Goal: Find specific page/section: Find specific page/section

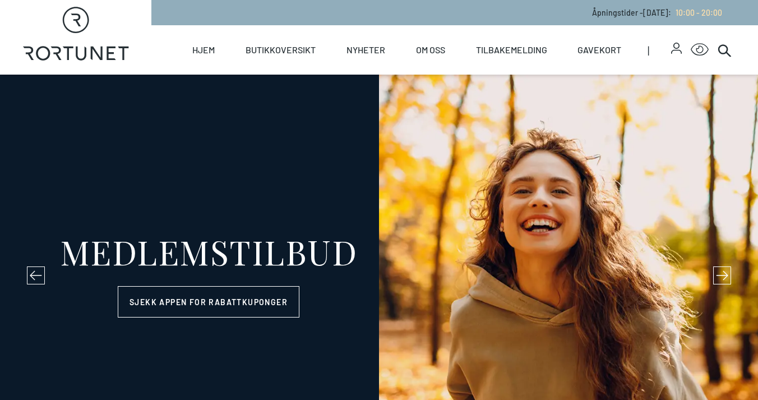
select select "NO"
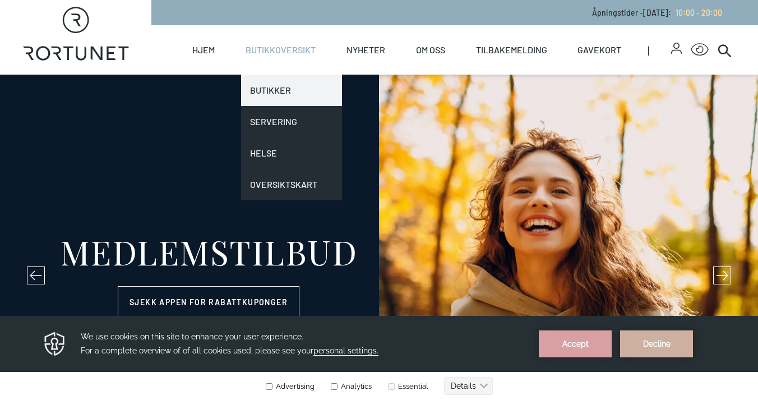
click at [275, 84] on link "Butikker" at bounding box center [291, 90] width 101 height 31
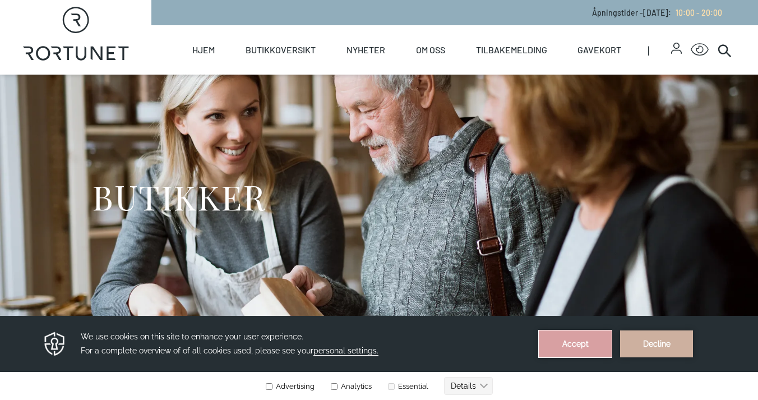
click at [576, 336] on button "Accept" at bounding box center [575, 343] width 73 height 27
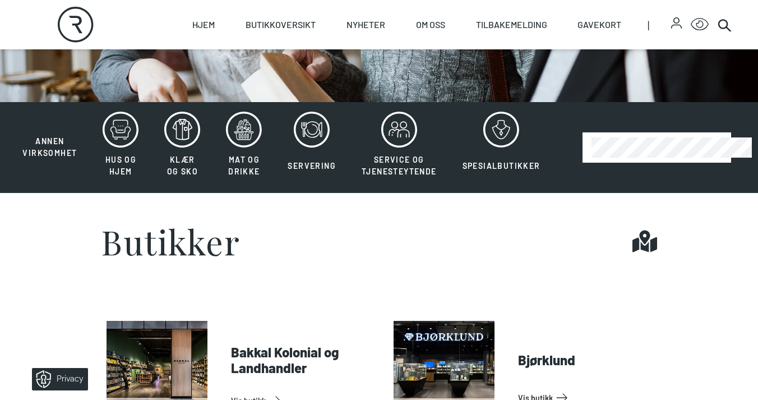
scroll to position [236, 0]
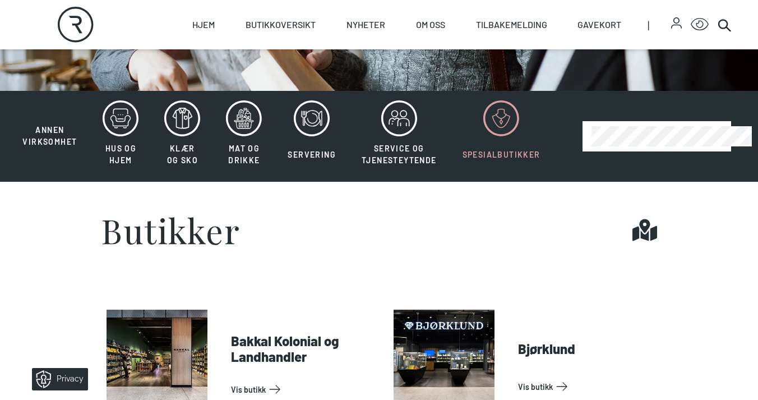
click at [473, 146] on button "Spesialbutikker" at bounding box center [501, 136] width 101 height 73
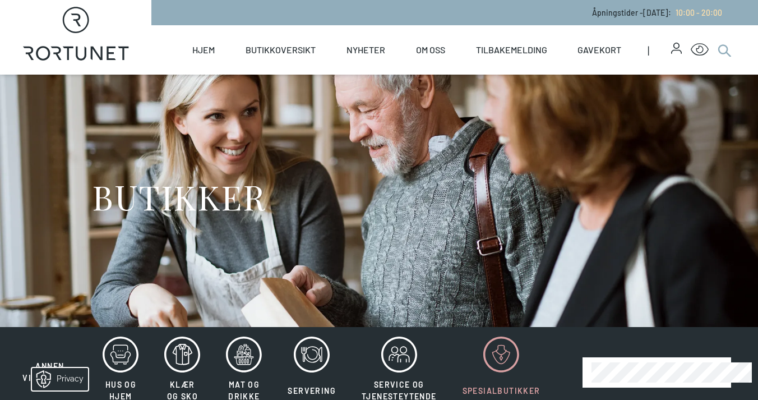
click at [720, 48] on icon at bounding box center [724, 49] width 13 height 13
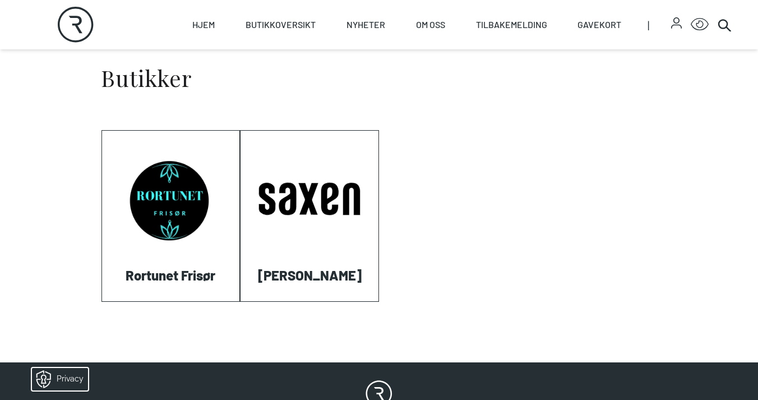
scroll to position [435, 0]
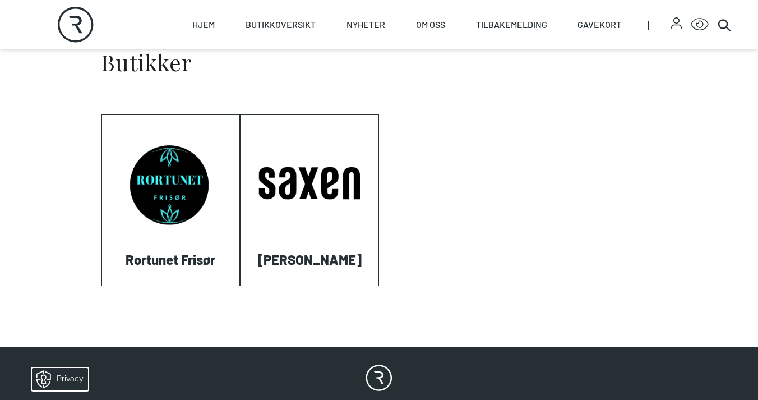
click at [102, 285] on link "Visit: Rortunet Frisør" at bounding box center [102, 285] width 0 height 0
